Goal: Find specific page/section: Find specific page/section

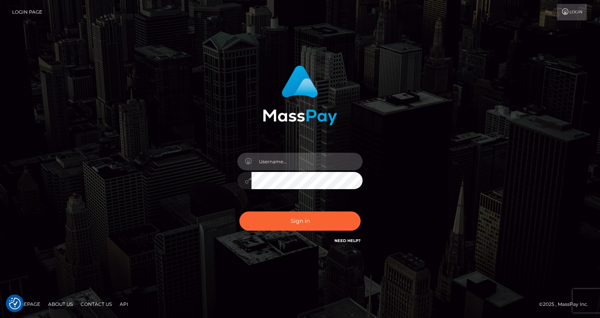
click at [302, 165] on input "text" at bounding box center [306, 162] width 111 height 18
type input "oli.fanvue"
click at [293, 159] on input "text" at bounding box center [306, 162] width 111 height 18
type input "oli.fanvue"
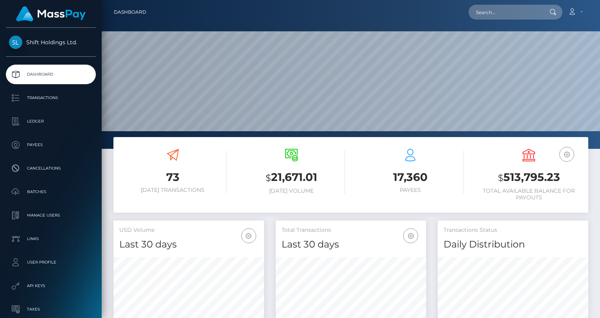
scroll to position [138, 151]
click at [508, 13] on input "text" at bounding box center [506, 12] width 74 height 15
paste input "[EMAIL_ADDRESS][DOMAIN_NAME]"
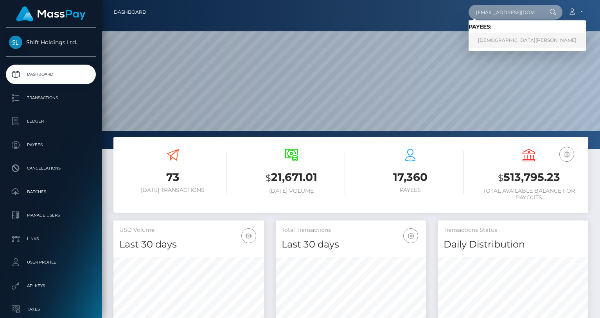
type input "[EMAIL_ADDRESS][DOMAIN_NAME]"
click at [503, 38] on link "[DEMOGRAPHIC_DATA][PERSON_NAME]" at bounding box center [527, 40] width 117 height 14
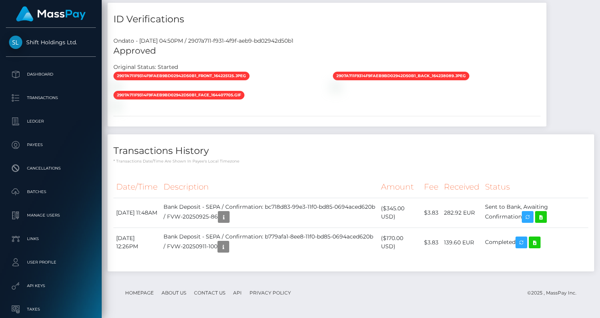
scroll to position [762, 0]
click at [546, 215] on icon at bounding box center [540, 217] width 9 height 10
